Goal: Navigation & Orientation: Find specific page/section

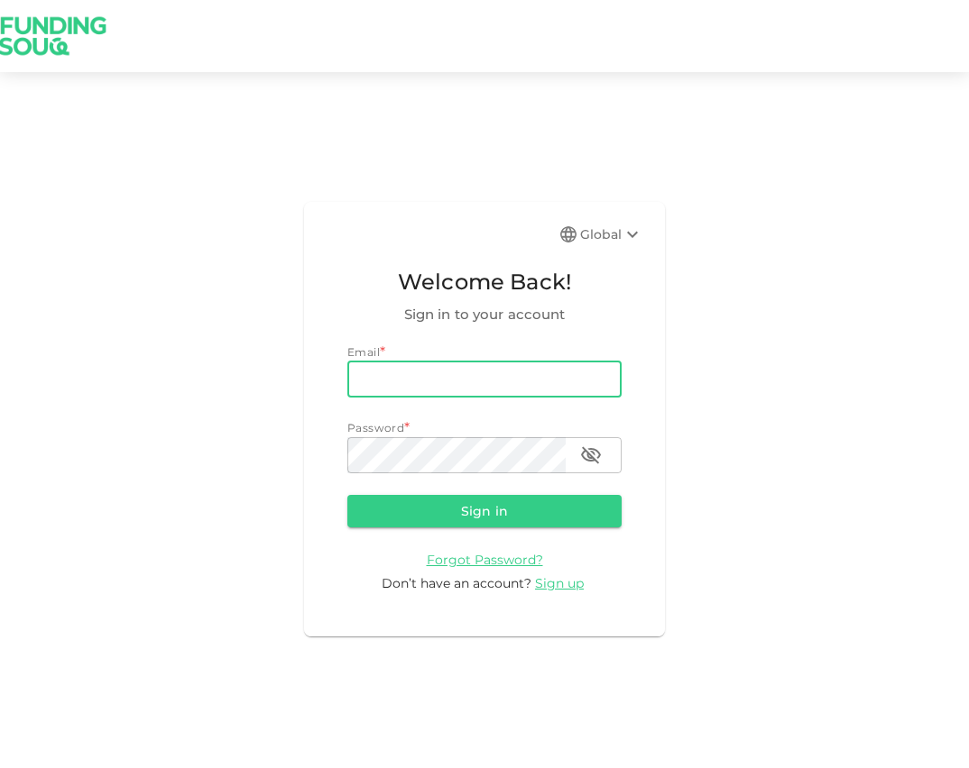
click at [403, 379] on input "email" at bounding box center [484, 380] width 274 height 36
type input "[EMAIL_ADDRESS][DOMAIN_NAME]"
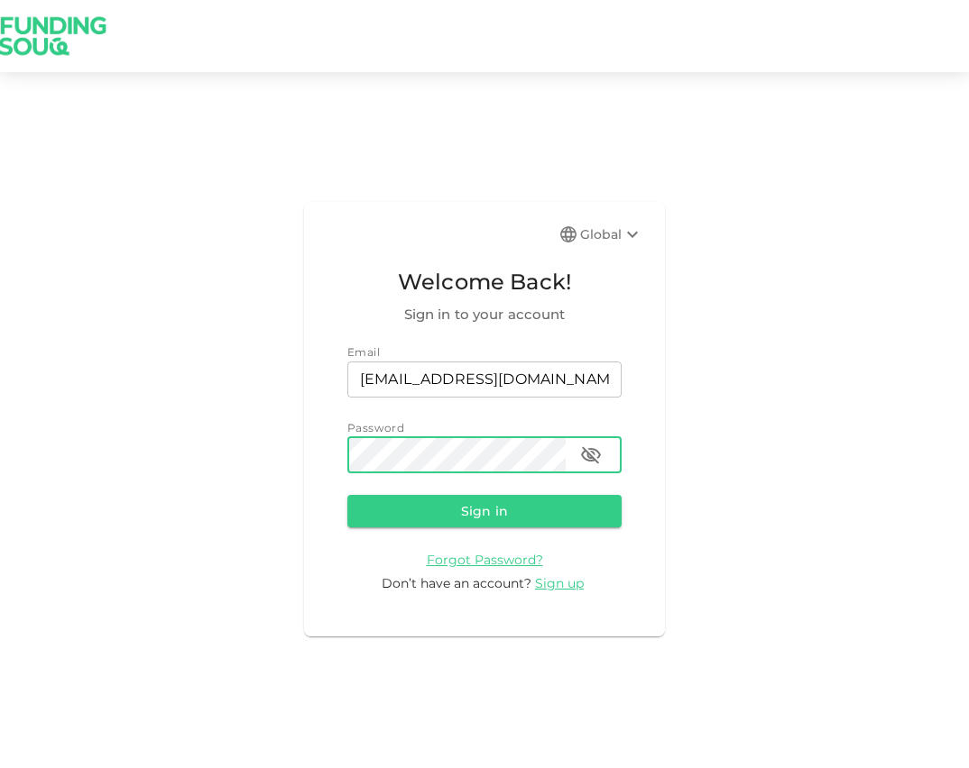
click at [347, 495] on button "Sign in" at bounding box center [484, 511] width 274 height 32
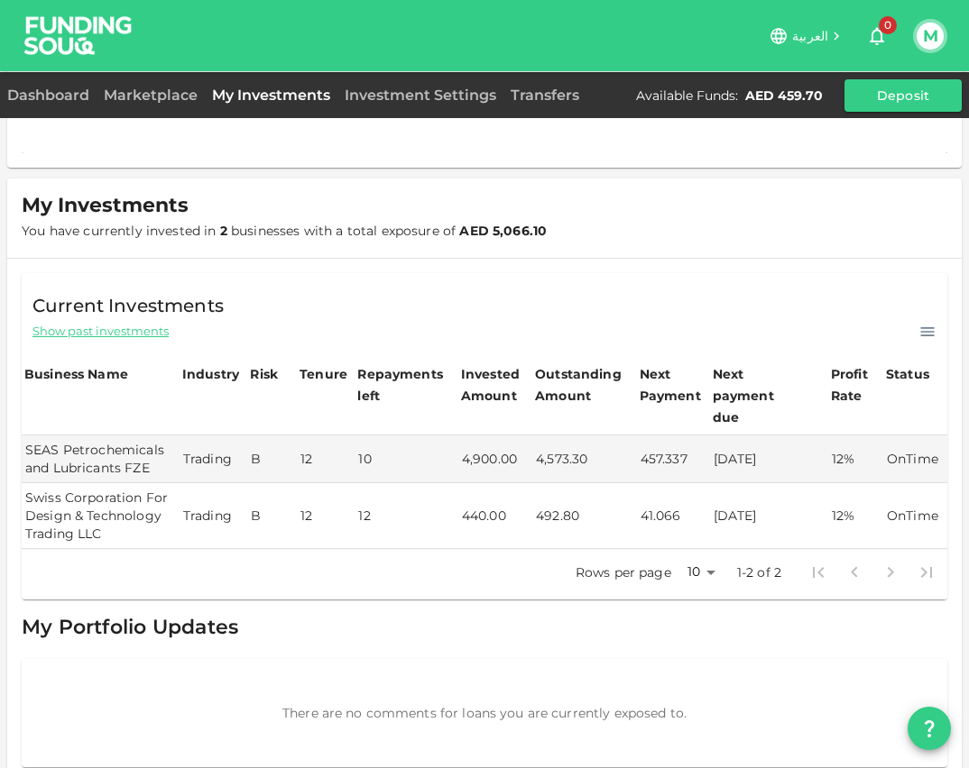
scroll to position [161, 0]
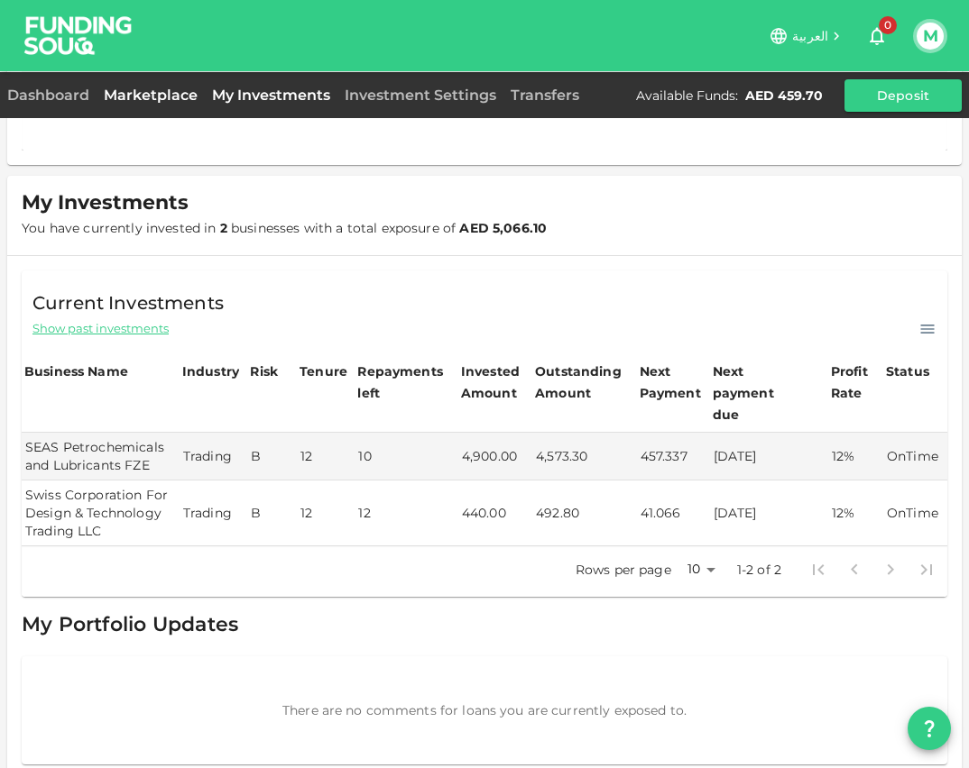
click at [156, 97] on link "Marketplace" at bounding box center [151, 95] width 108 height 17
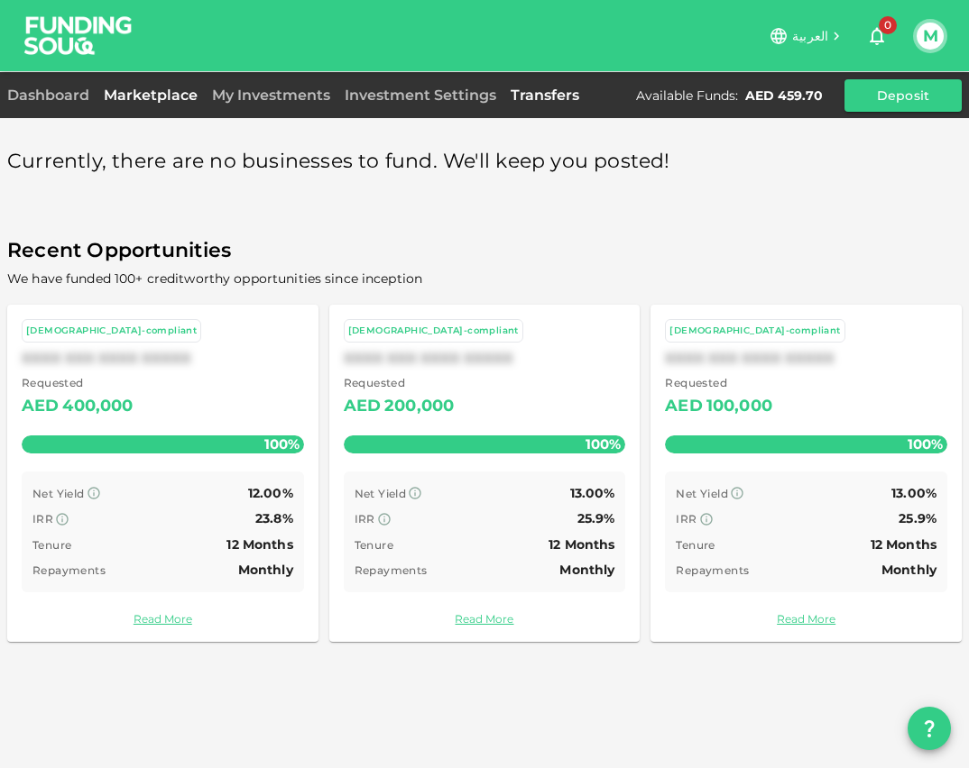
click at [537, 93] on link "Transfers" at bounding box center [544, 95] width 83 height 17
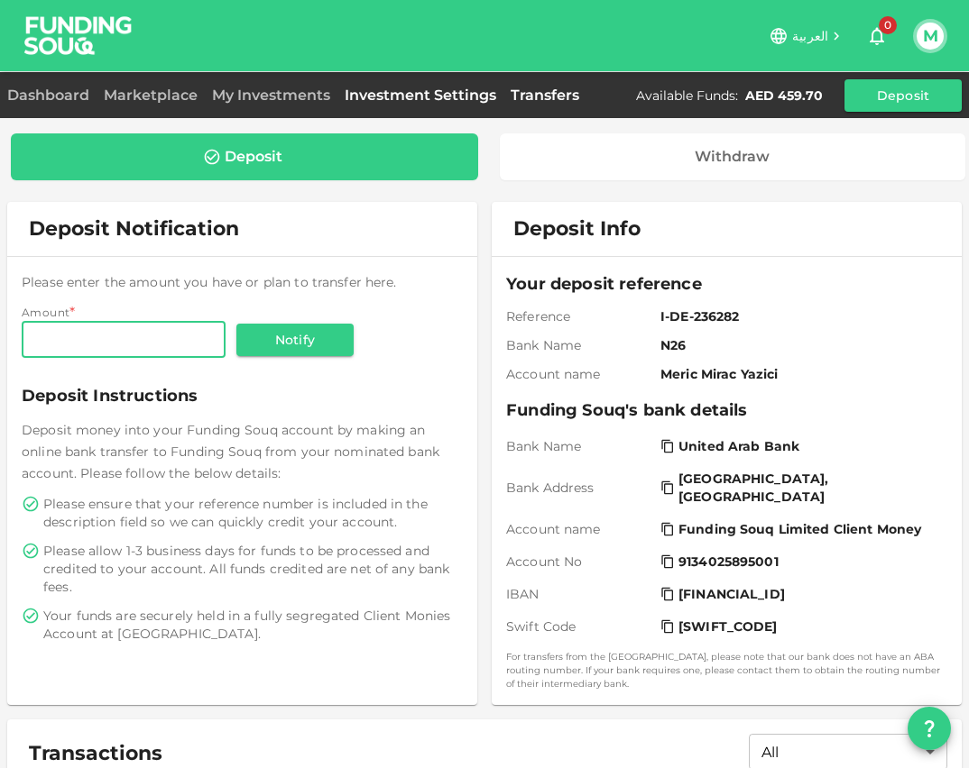
click at [481, 96] on link "Investment Settings" at bounding box center [420, 95] width 166 height 17
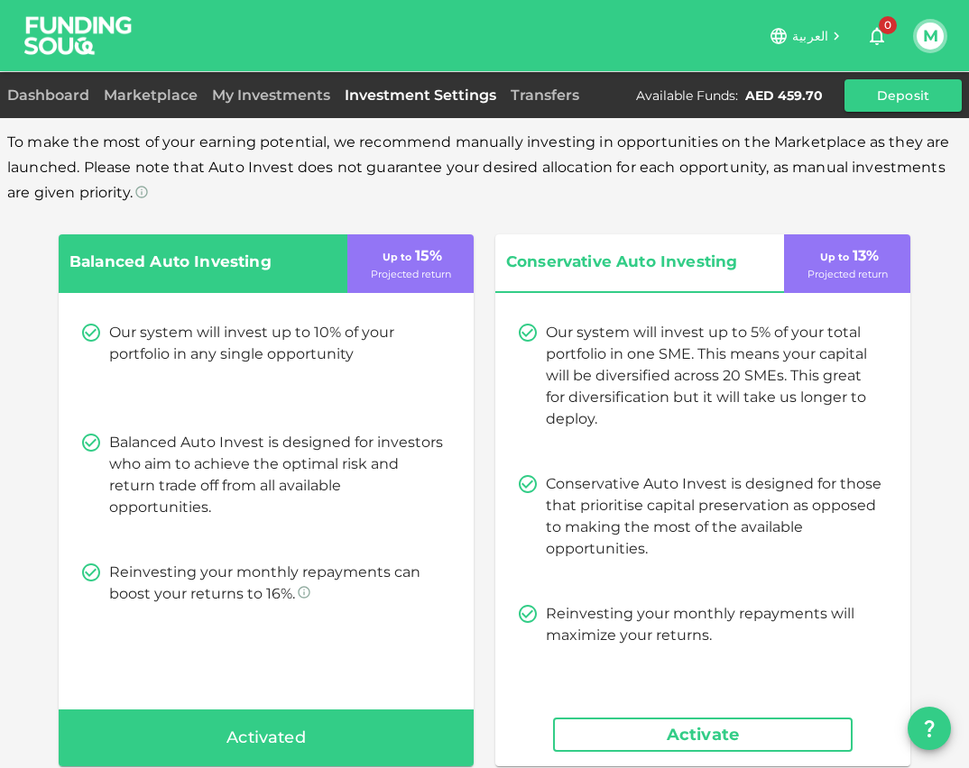
click at [5, 106] on div "Dashboard Marketplace My Investments Investment Settings Transfers Available Fu…" at bounding box center [484, 95] width 969 height 32
click at [27, 97] on link "Dashboard" at bounding box center [51, 95] width 89 height 17
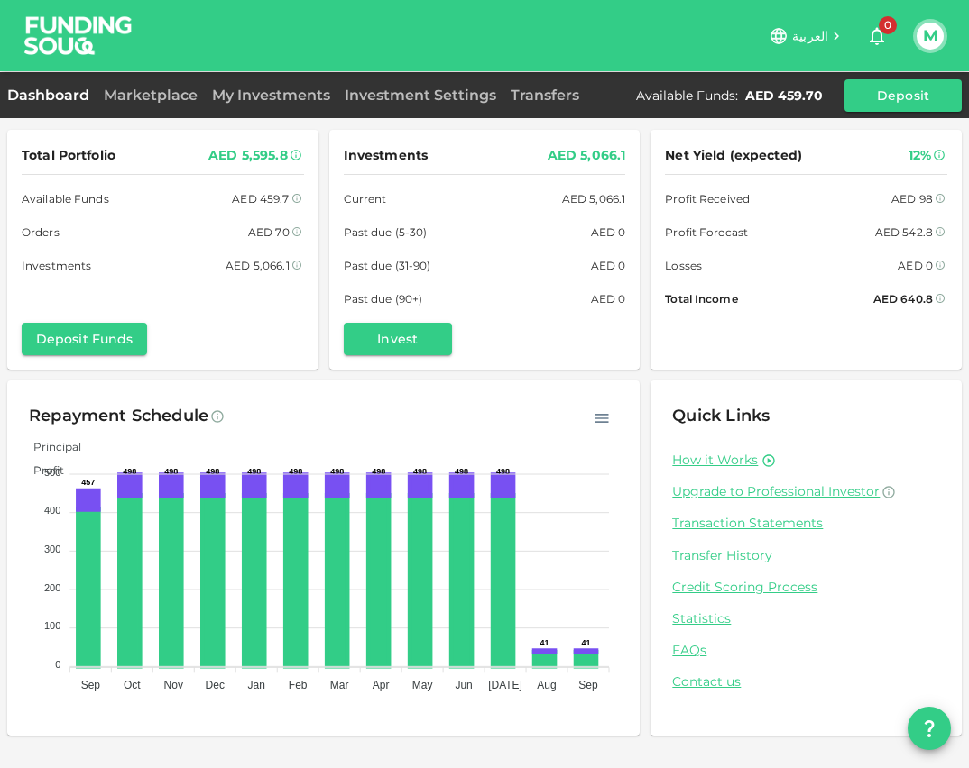
click at [727, 547] on link "Transfer History" at bounding box center [806, 555] width 268 height 17
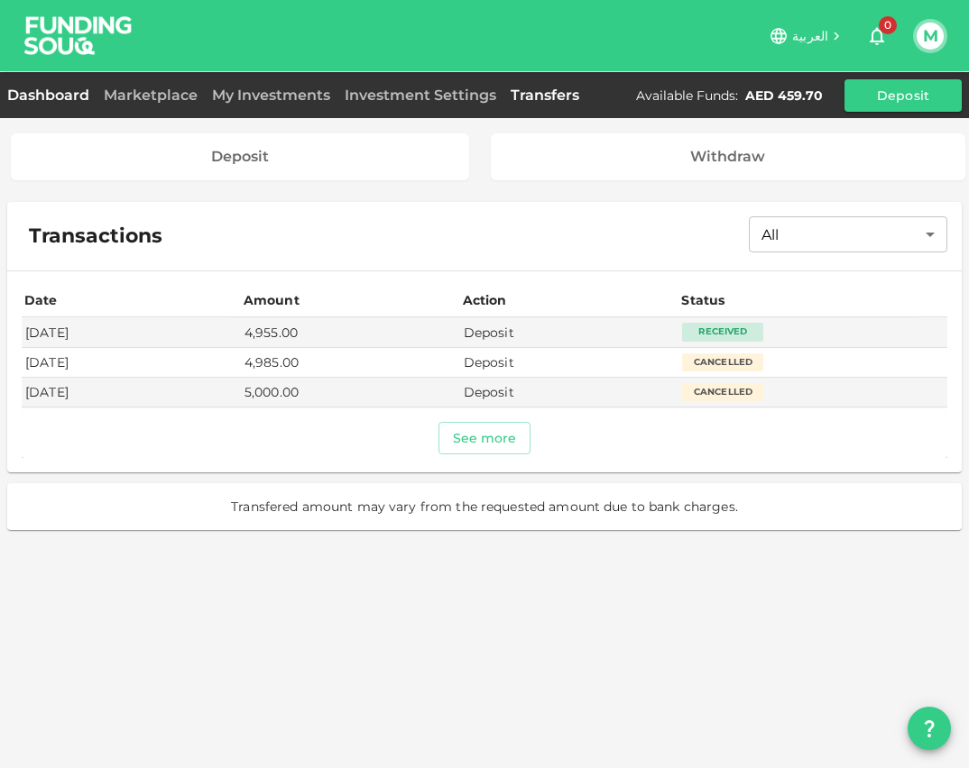
click at [74, 97] on link "Dashboard" at bounding box center [51, 95] width 89 height 17
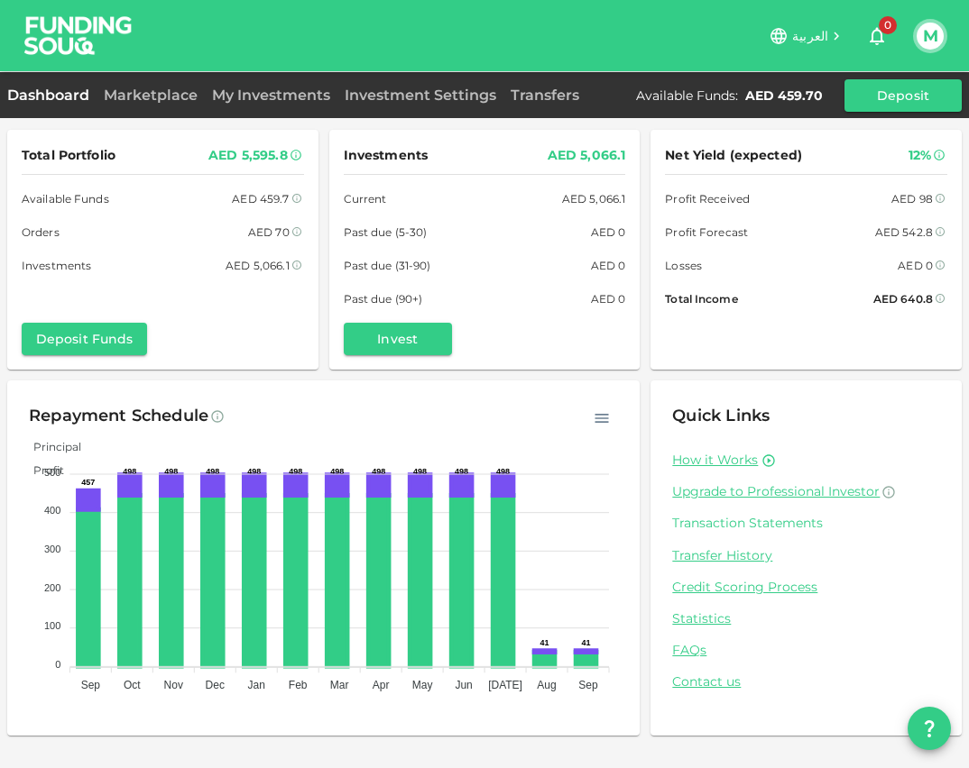
click at [762, 528] on link "Transaction Statements" at bounding box center [806, 523] width 268 height 17
